Goal: Browse casually: Explore the website without a specific task or goal

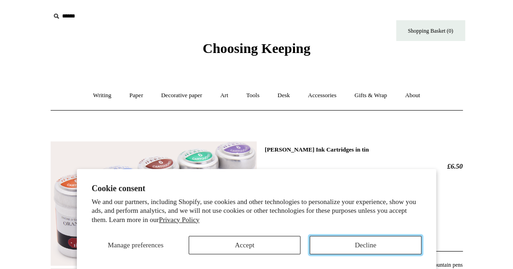
click at [364, 245] on button "Decline" at bounding box center [365, 244] width 112 height 18
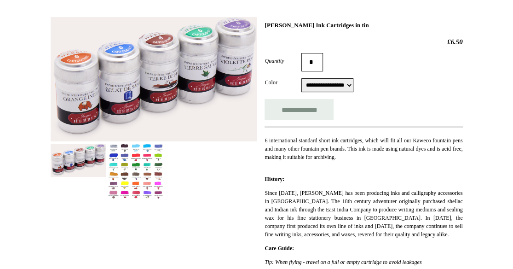
scroll to position [125, 0]
click at [136, 171] on img at bounding box center [135, 171] width 55 height 56
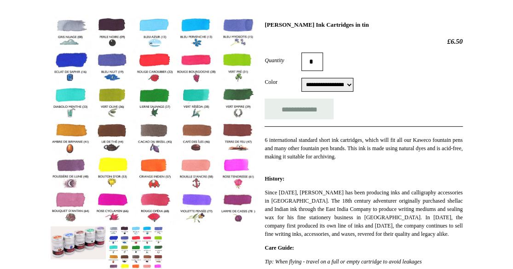
click at [136, 171] on img at bounding box center [154, 120] width 206 height 207
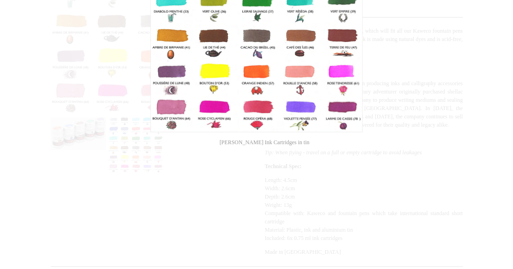
scroll to position [234, 0]
click at [429, 62] on div at bounding box center [256, 162] width 513 height 792
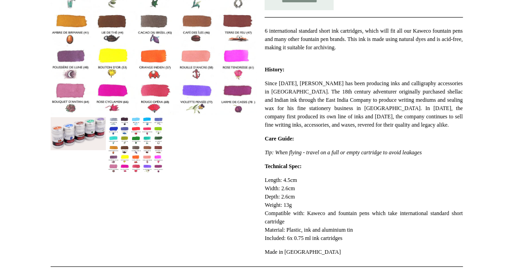
click at [221, 54] on img at bounding box center [154, 11] width 206 height 207
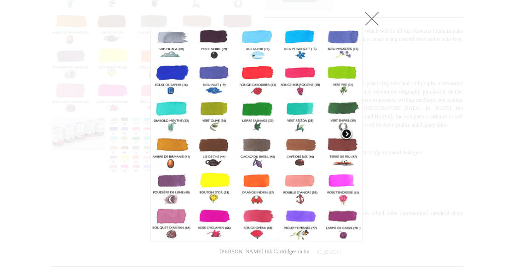
click at [344, 134] on span at bounding box center [346, 134] width 14 height 14
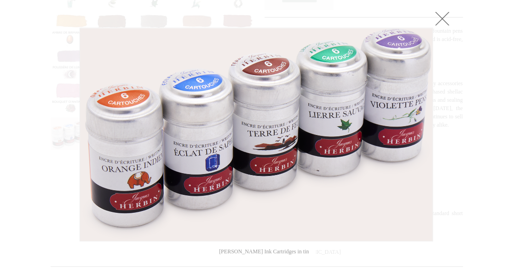
click at [442, 17] on link at bounding box center [442, 18] width 18 height 18
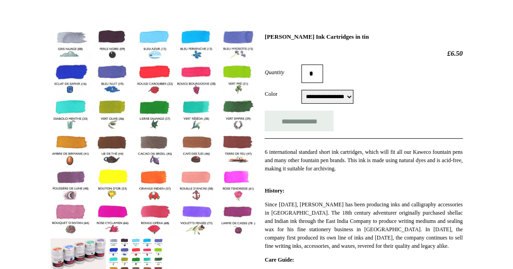
scroll to position [112, 0]
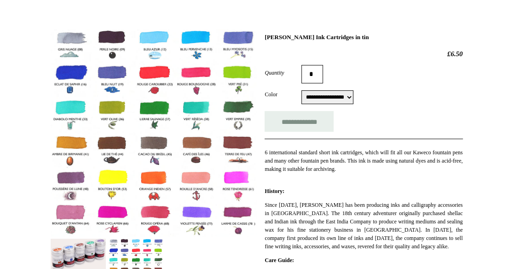
click at [68, 88] on img at bounding box center [154, 132] width 206 height 207
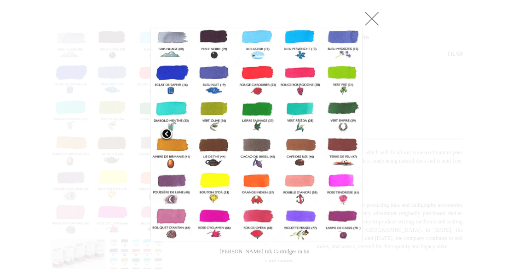
click at [171, 89] on link at bounding box center [187, 134] width 74 height 213
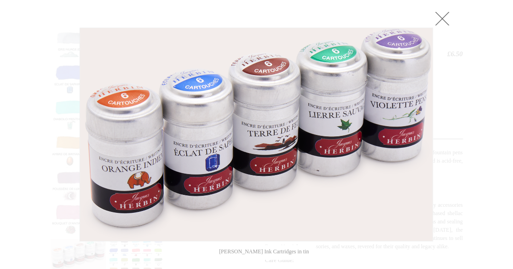
click at [439, 18] on link at bounding box center [442, 18] width 18 height 18
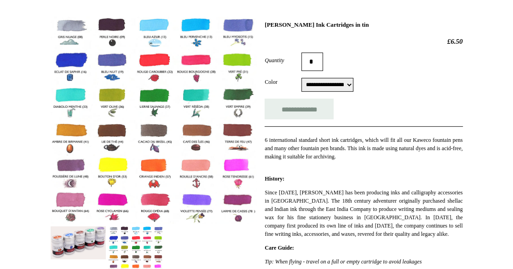
scroll to position [123, 0]
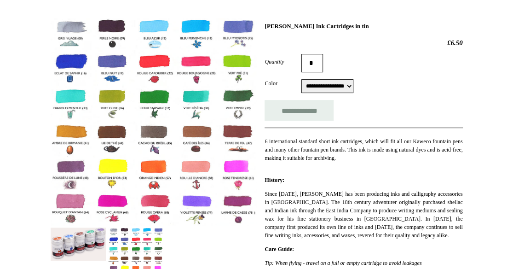
click at [113, 62] on img at bounding box center [154, 121] width 206 height 207
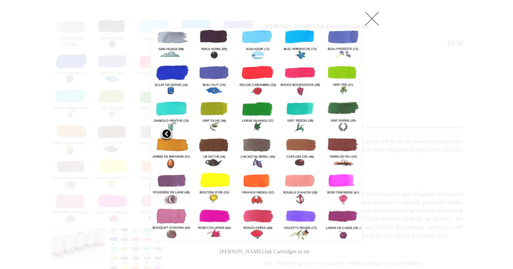
click at [166, 132] on span at bounding box center [167, 134] width 14 height 14
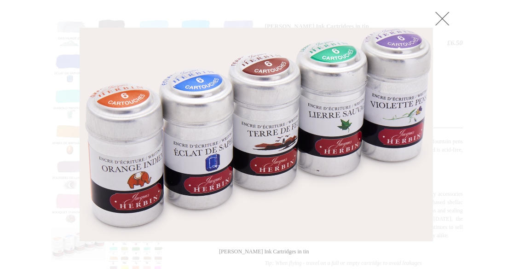
click at [441, 18] on link at bounding box center [442, 18] width 18 height 18
